Goal: Task Accomplishment & Management: Manage account settings

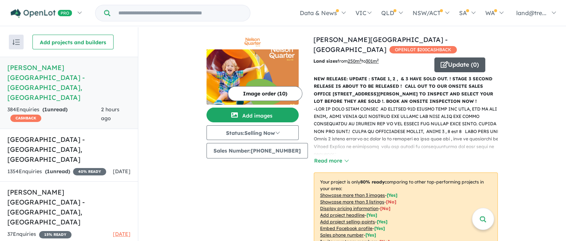
click at [449, 58] on button "Update ( 0 )" at bounding box center [459, 65] width 51 height 15
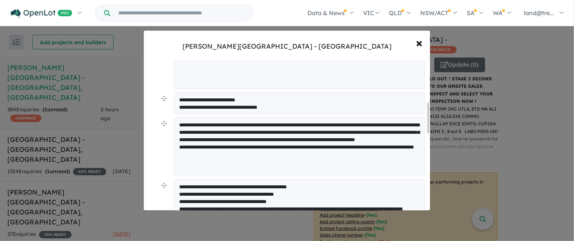
scroll to position [216, 0]
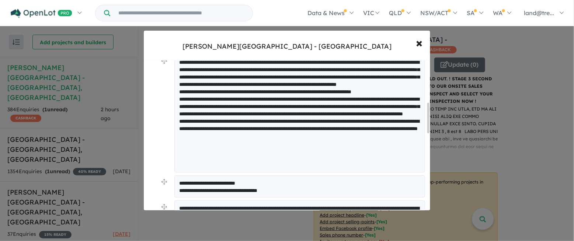
click at [297, 84] on textarea at bounding box center [299, 114] width 251 height 118
click at [297, 89] on textarea at bounding box center [299, 114] width 251 height 118
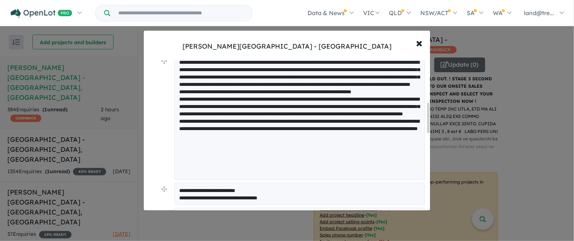
click at [297, 120] on textarea at bounding box center [299, 117] width 251 height 125
click at [278, 134] on textarea at bounding box center [299, 117] width 251 height 125
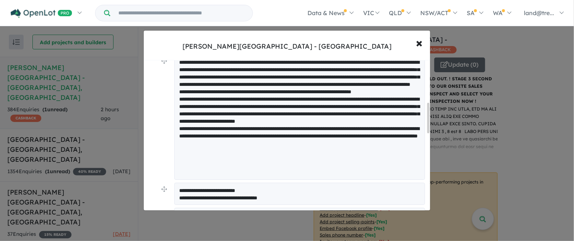
click at [365, 134] on textarea at bounding box center [299, 117] width 251 height 125
click at [183, 149] on textarea at bounding box center [299, 117] width 251 height 125
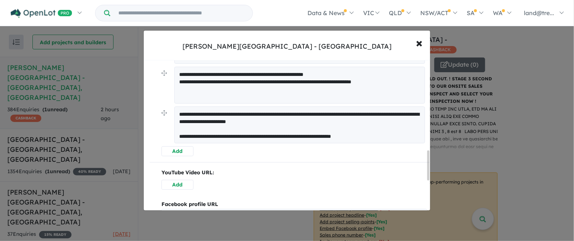
scroll to position [345, 0]
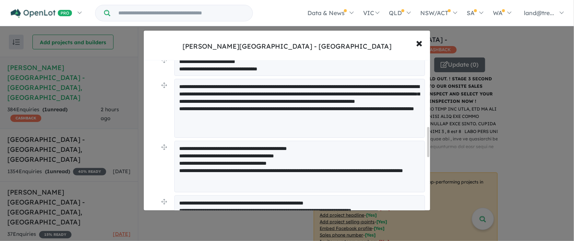
type textarea "**********"
click at [202, 145] on textarea "**********" at bounding box center [299, 167] width 251 height 52
click at [180, 148] on textarea "**********" at bounding box center [299, 167] width 251 height 52
click at [281, 147] on textarea "**********" at bounding box center [299, 167] width 251 height 52
click at [347, 147] on textarea "**********" at bounding box center [299, 167] width 251 height 52
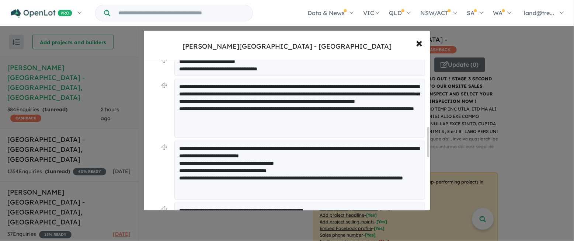
click at [183, 167] on textarea "**********" at bounding box center [299, 170] width 251 height 59
click at [246, 184] on textarea "**********" at bounding box center [299, 170] width 251 height 59
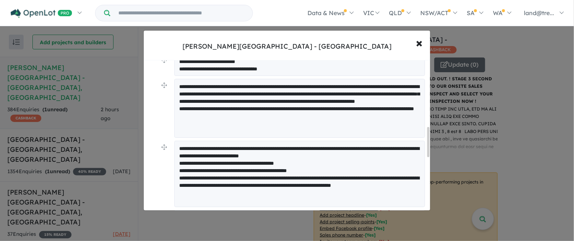
click at [220, 191] on textarea "**********" at bounding box center [299, 174] width 251 height 66
click at [240, 188] on textarea "**********" at bounding box center [299, 174] width 251 height 66
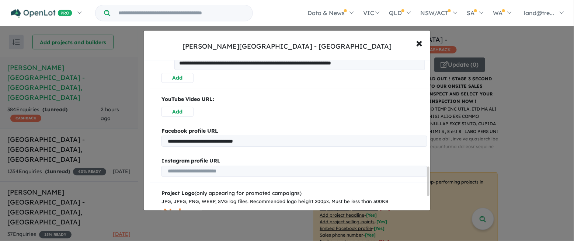
scroll to position [637, 0]
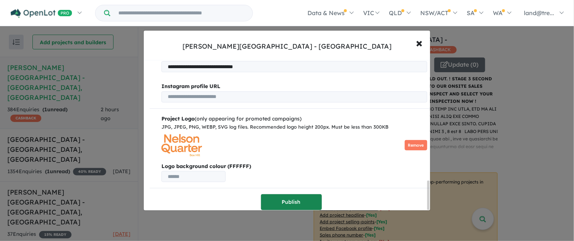
type textarea "**********"
click at [291, 197] on button "Publish" at bounding box center [291, 202] width 61 height 16
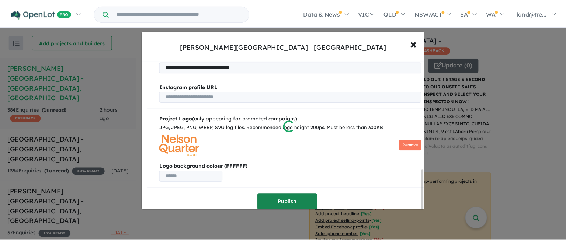
scroll to position [0, 0]
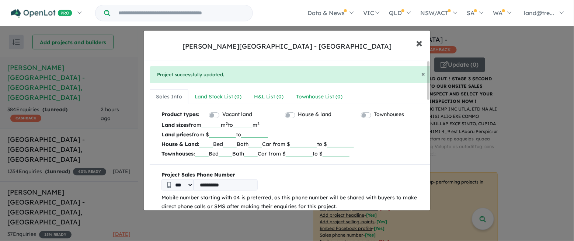
click at [420, 42] on span "×" at bounding box center [419, 43] width 7 height 16
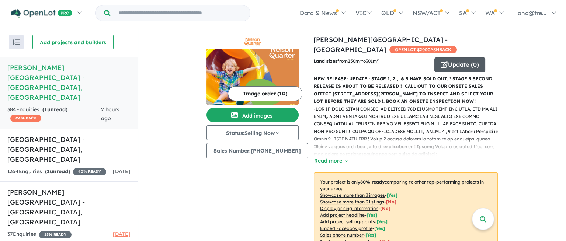
click at [446, 58] on button "Update ( 0 )" at bounding box center [459, 65] width 51 height 15
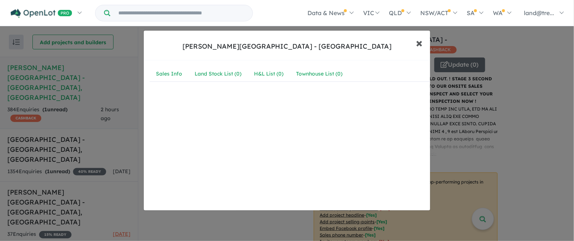
click at [421, 40] on span "×" at bounding box center [419, 43] width 7 height 16
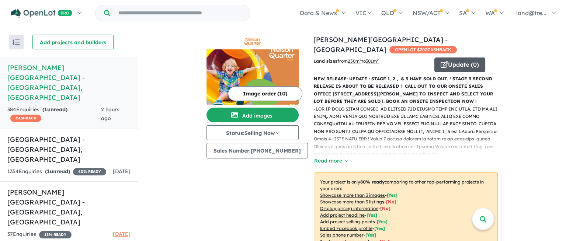
click at [447, 58] on button "Update ( 0 )" at bounding box center [459, 65] width 51 height 15
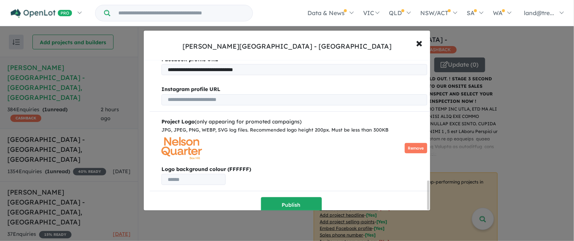
scroll to position [637, 0]
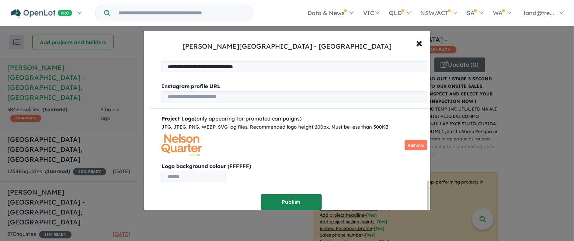
click at [288, 199] on button "Publish" at bounding box center [291, 202] width 61 height 16
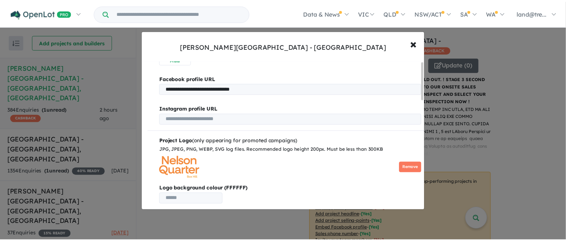
scroll to position [0, 0]
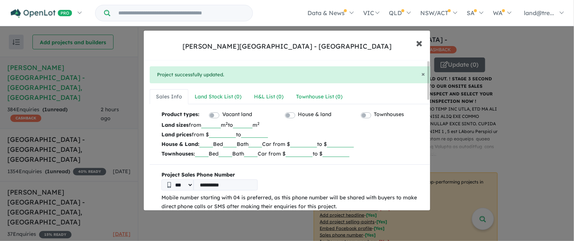
click at [420, 41] on span "×" at bounding box center [419, 43] width 7 height 16
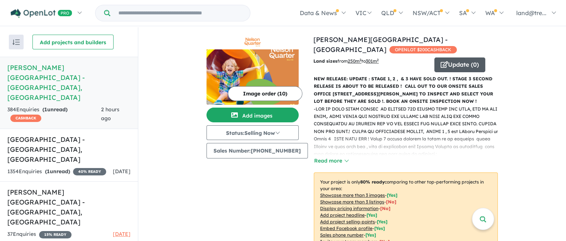
click at [453, 58] on button "Update ( 0 )" at bounding box center [459, 65] width 51 height 15
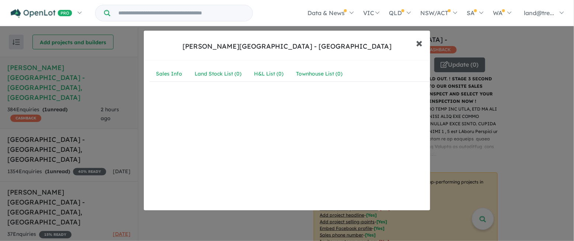
click at [419, 42] on span "×" at bounding box center [419, 43] width 7 height 16
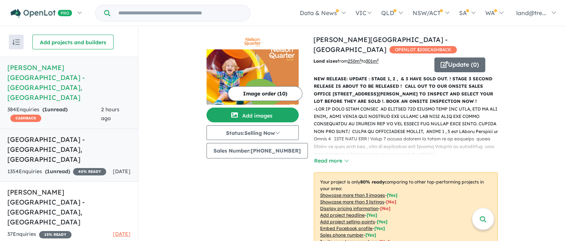
click at [34, 135] on h5 "[GEOGRAPHIC_DATA] , [GEOGRAPHIC_DATA]" at bounding box center [68, 150] width 123 height 30
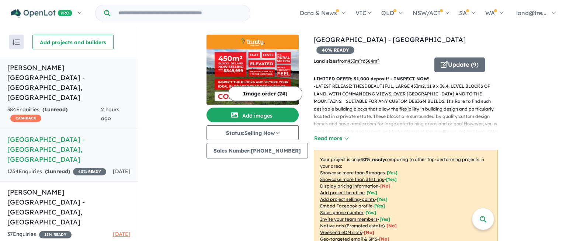
click at [39, 65] on h5 "[PERSON_NAME][GEOGRAPHIC_DATA] - [GEOGRAPHIC_DATA] , [GEOGRAPHIC_DATA]" at bounding box center [68, 83] width 123 height 40
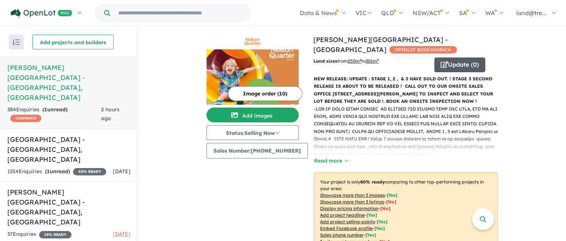
click at [446, 58] on button "Update ( 0 )" at bounding box center [459, 65] width 51 height 15
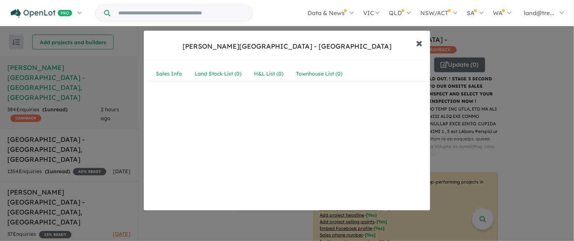
click at [422, 44] on span "×" at bounding box center [419, 43] width 7 height 16
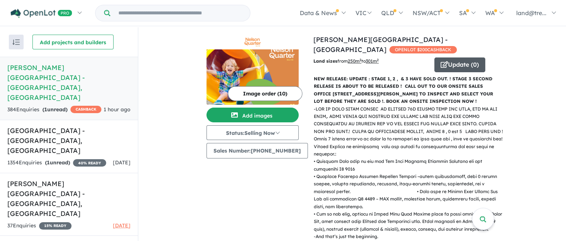
click at [449, 58] on button "Update ( 0 )" at bounding box center [459, 65] width 51 height 15
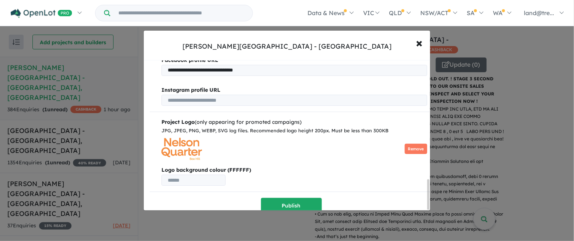
scroll to position [615, 0]
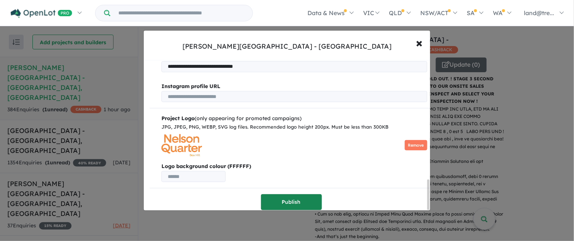
click at [290, 197] on button "Publish" at bounding box center [291, 202] width 61 height 16
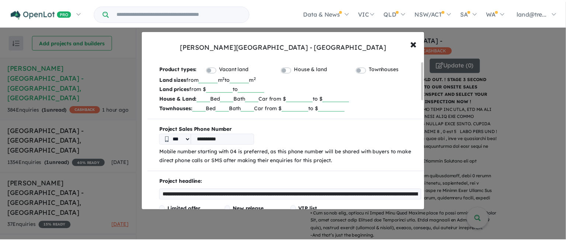
scroll to position [0, 0]
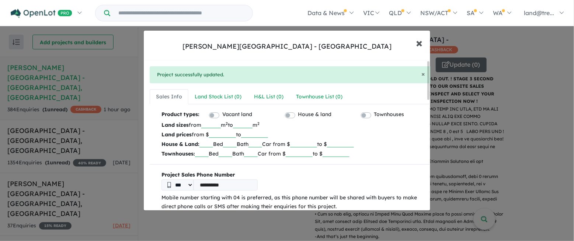
click at [421, 43] on span "×" at bounding box center [419, 43] width 7 height 16
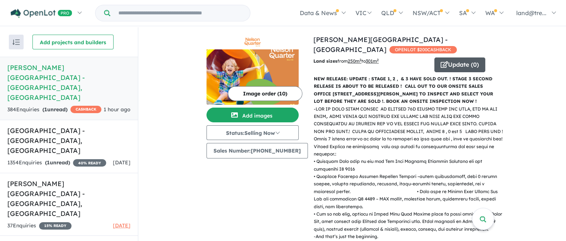
click at [455, 58] on button "Update ( 0 )" at bounding box center [459, 65] width 51 height 15
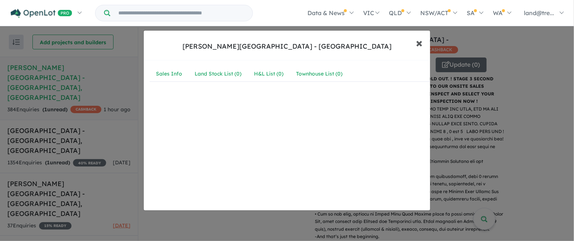
click at [419, 40] on span "×" at bounding box center [419, 43] width 7 height 16
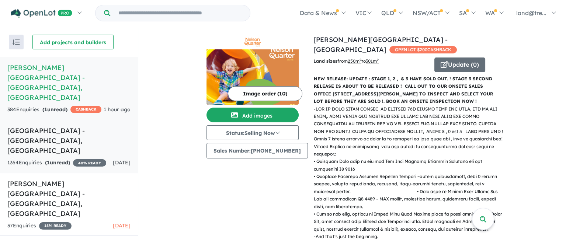
click at [36, 126] on h5 "[GEOGRAPHIC_DATA] , [GEOGRAPHIC_DATA]" at bounding box center [68, 141] width 123 height 30
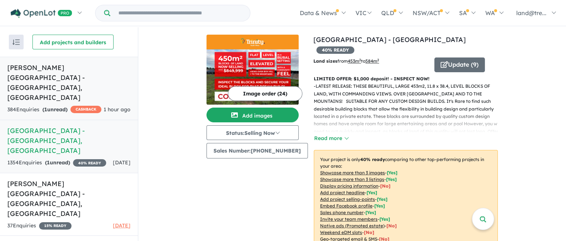
click at [42, 69] on h5 "[PERSON_NAME][GEOGRAPHIC_DATA] - [GEOGRAPHIC_DATA] , [GEOGRAPHIC_DATA]" at bounding box center [68, 83] width 123 height 40
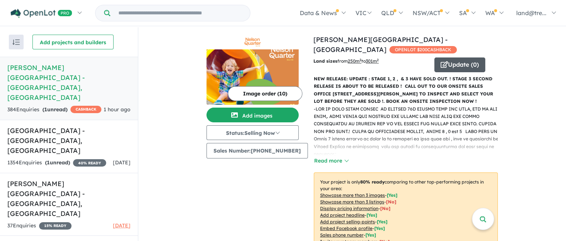
click at [451, 58] on button "Update ( 0 )" at bounding box center [459, 65] width 51 height 15
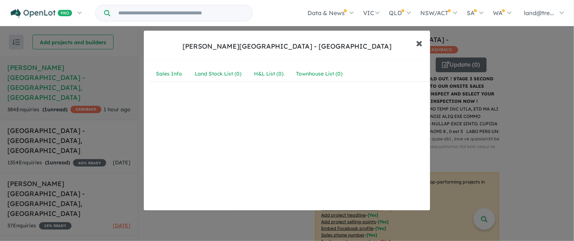
click at [419, 41] on span "×" at bounding box center [419, 43] width 7 height 16
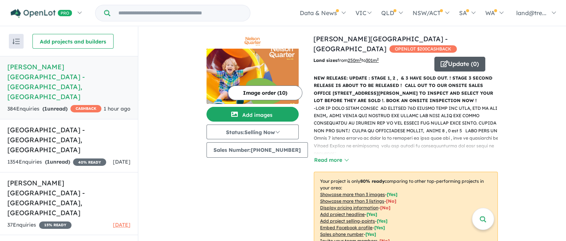
click at [442, 60] on icon "button" at bounding box center [444, 63] width 7 height 7
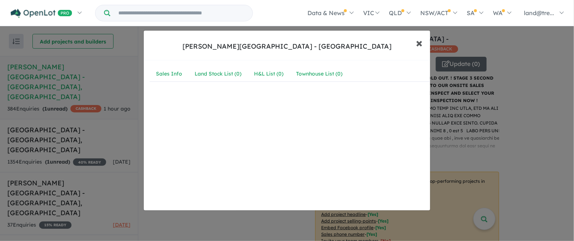
click at [418, 40] on span "×" at bounding box center [419, 43] width 7 height 16
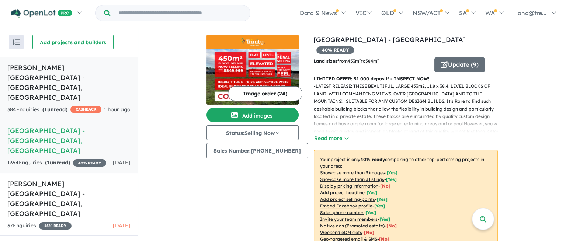
click at [36, 66] on h5 "[PERSON_NAME][GEOGRAPHIC_DATA] - [GEOGRAPHIC_DATA] , [GEOGRAPHIC_DATA]" at bounding box center [68, 83] width 123 height 40
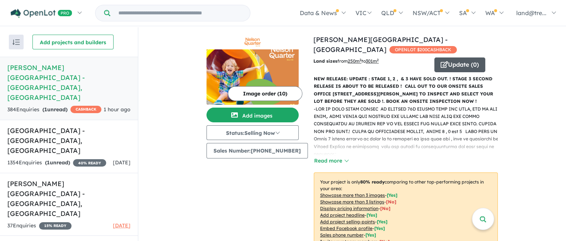
click at [453, 58] on button "Update ( 0 )" at bounding box center [459, 65] width 51 height 15
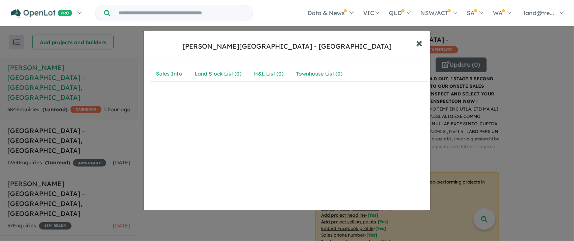
click at [421, 41] on span "×" at bounding box center [419, 43] width 7 height 16
